Goal: Information Seeking & Learning: Learn about a topic

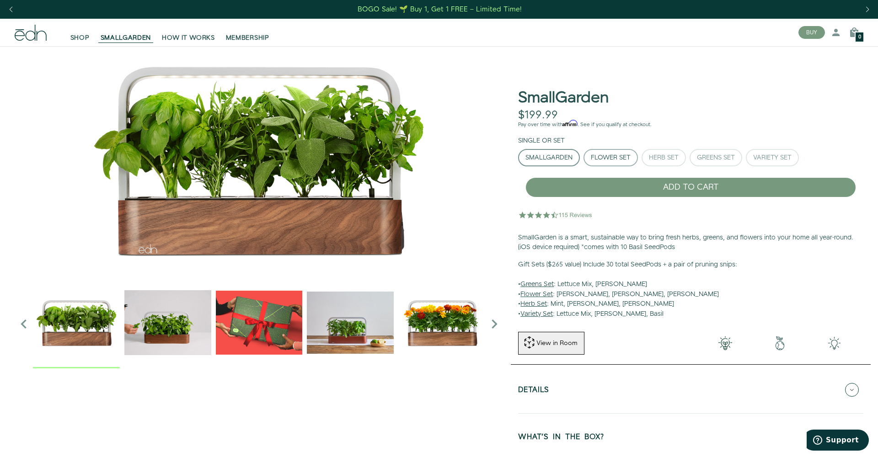
click at [605, 164] on button "Flower Set" at bounding box center [611, 157] width 54 height 17
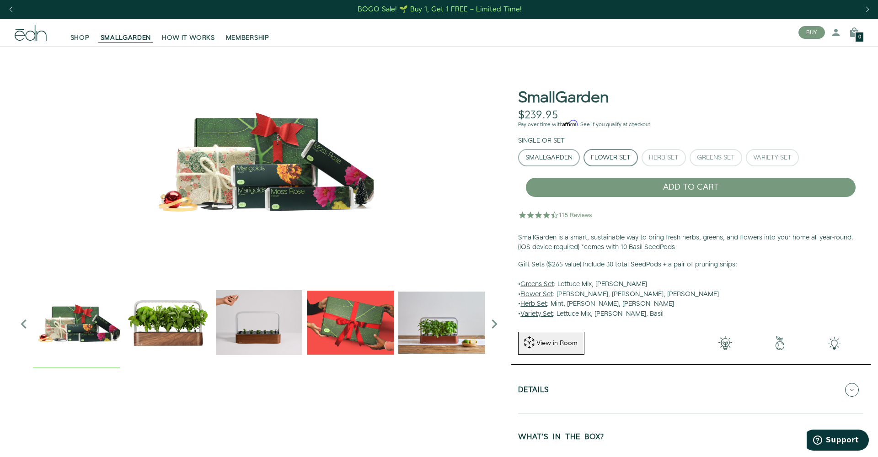
click at [567, 155] on div "SmallGarden" at bounding box center [549, 158] width 47 height 6
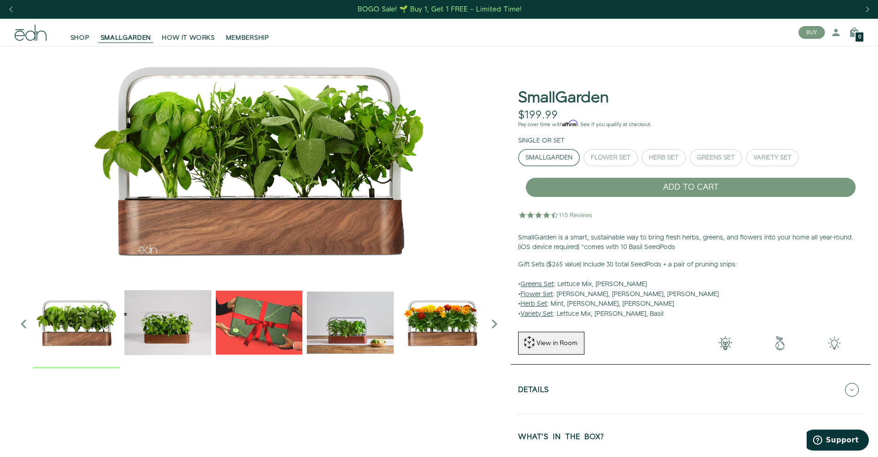
click at [163, 299] on img "2 / 6" at bounding box center [167, 323] width 87 height 87
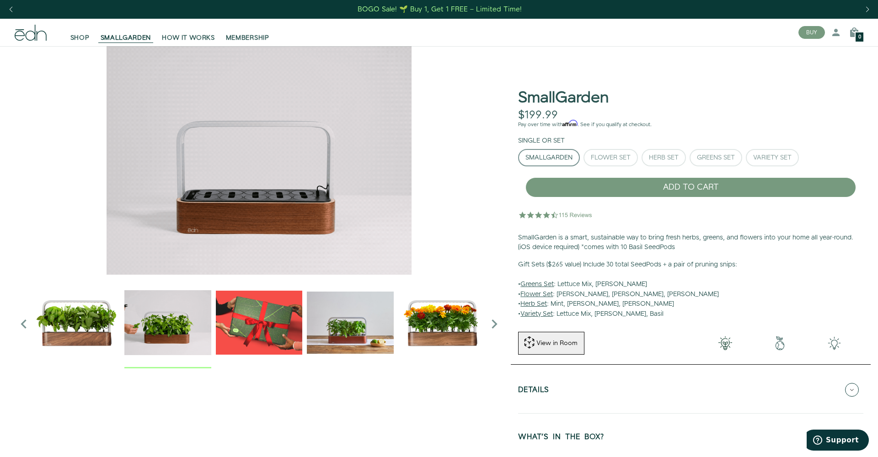
click at [355, 331] on img "4 / 6" at bounding box center [350, 323] width 87 height 87
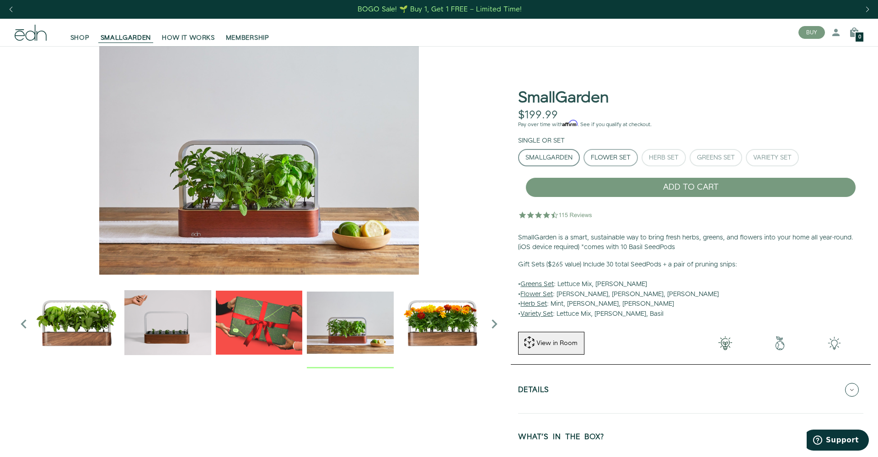
click at [629, 165] on button "Flower Set" at bounding box center [611, 157] width 54 height 17
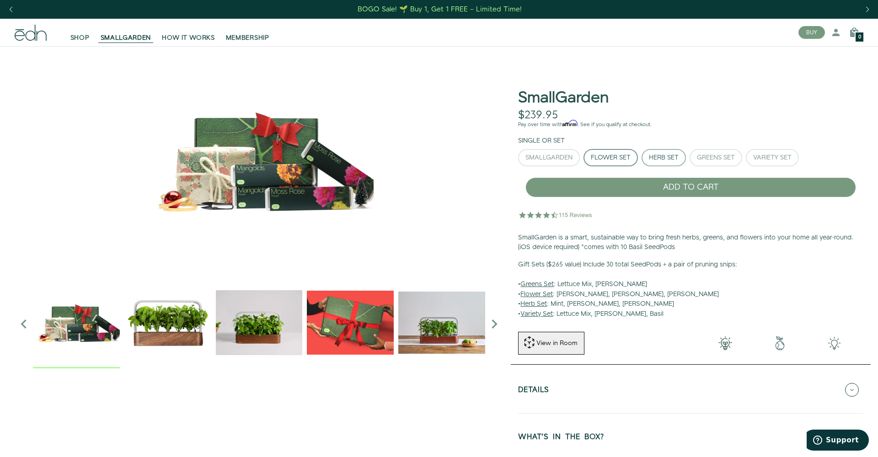
click at [662, 161] on div "Herb Set" at bounding box center [664, 158] width 30 height 6
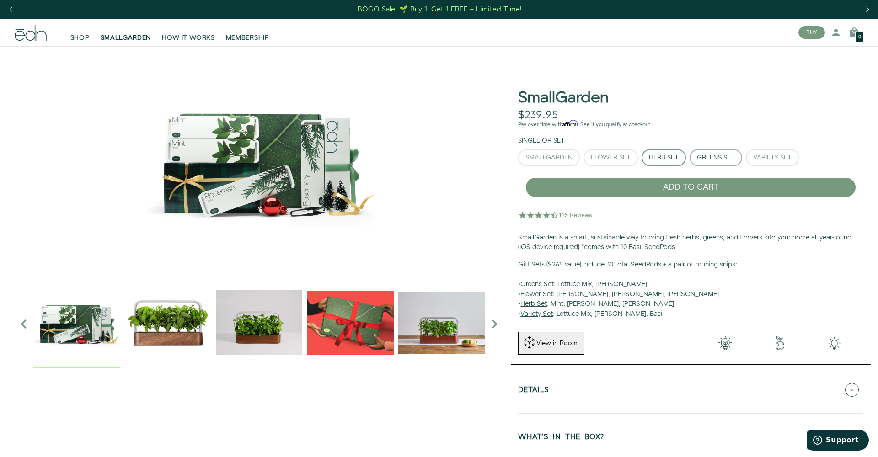
click at [705, 164] on button "Greens Set" at bounding box center [716, 157] width 53 height 17
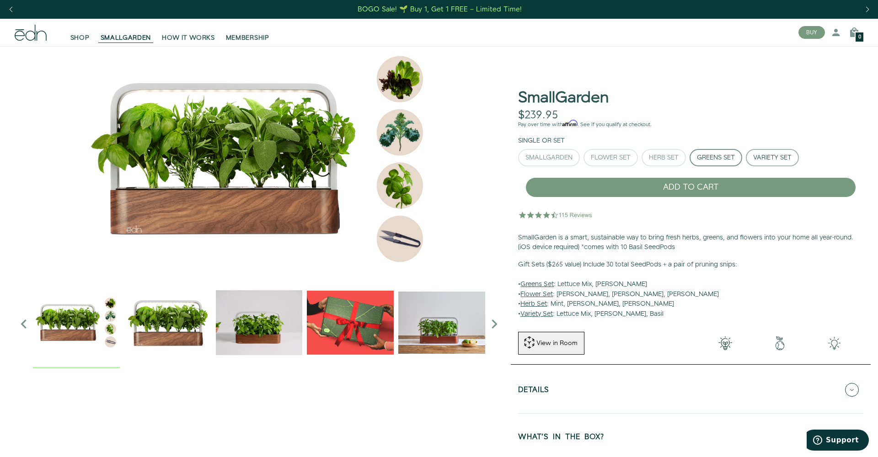
click at [771, 158] on div "Variety Set" at bounding box center [772, 158] width 38 height 6
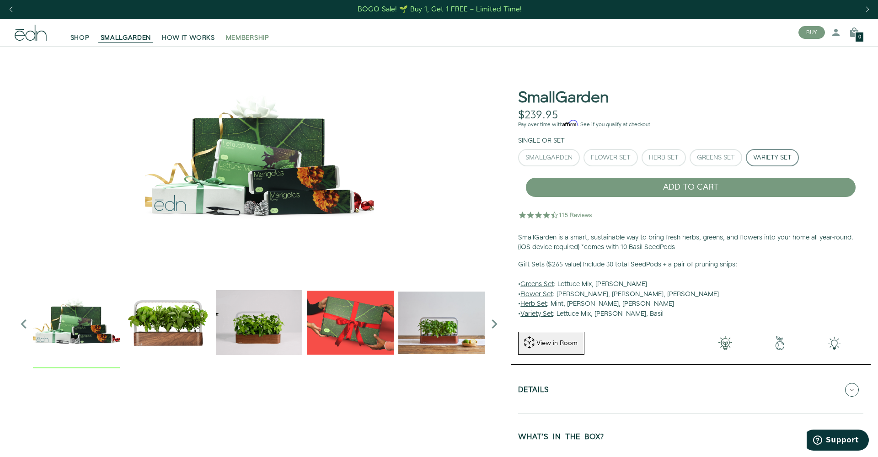
click at [267, 36] on span "MEMBERSHIP" at bounding box center [247, 37] width 43 height 9
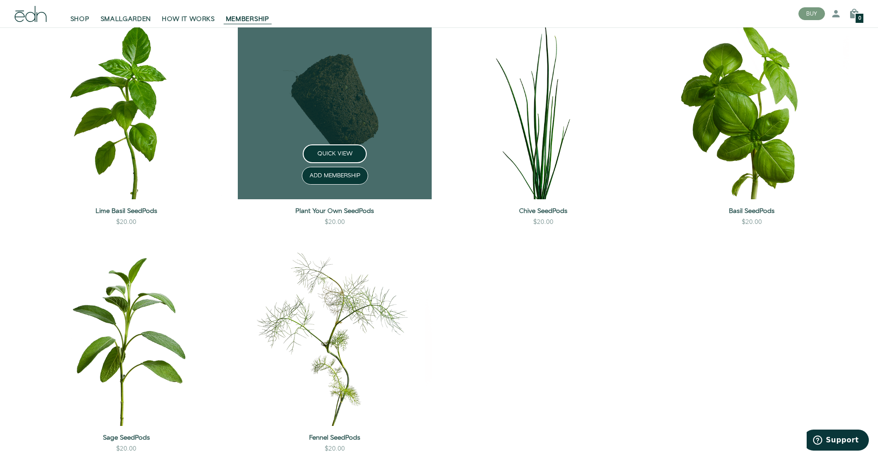
scroll to position [1759, 0]
